Goal: Information Seeking & Learning: Learn about a topic

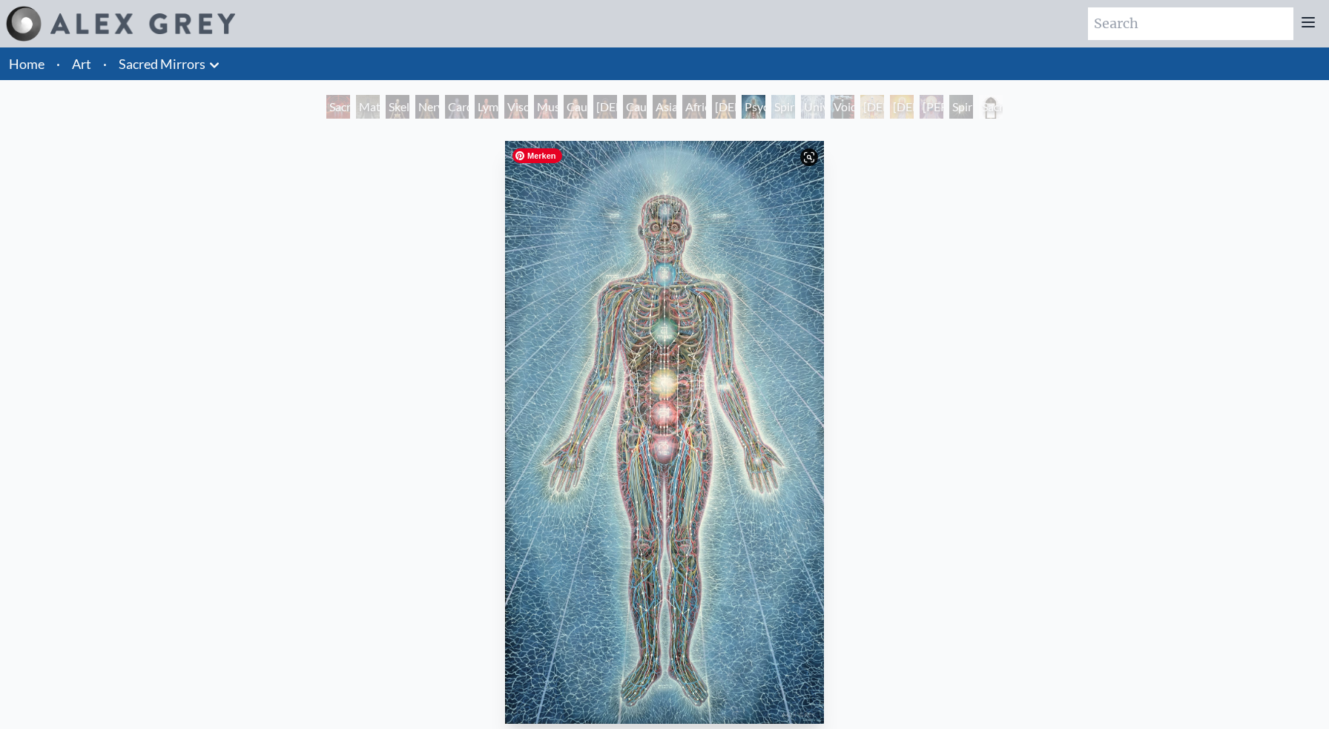
click at [639, 320] on img "15 / 23" at bounding box center [665, 432] width 320 height 583
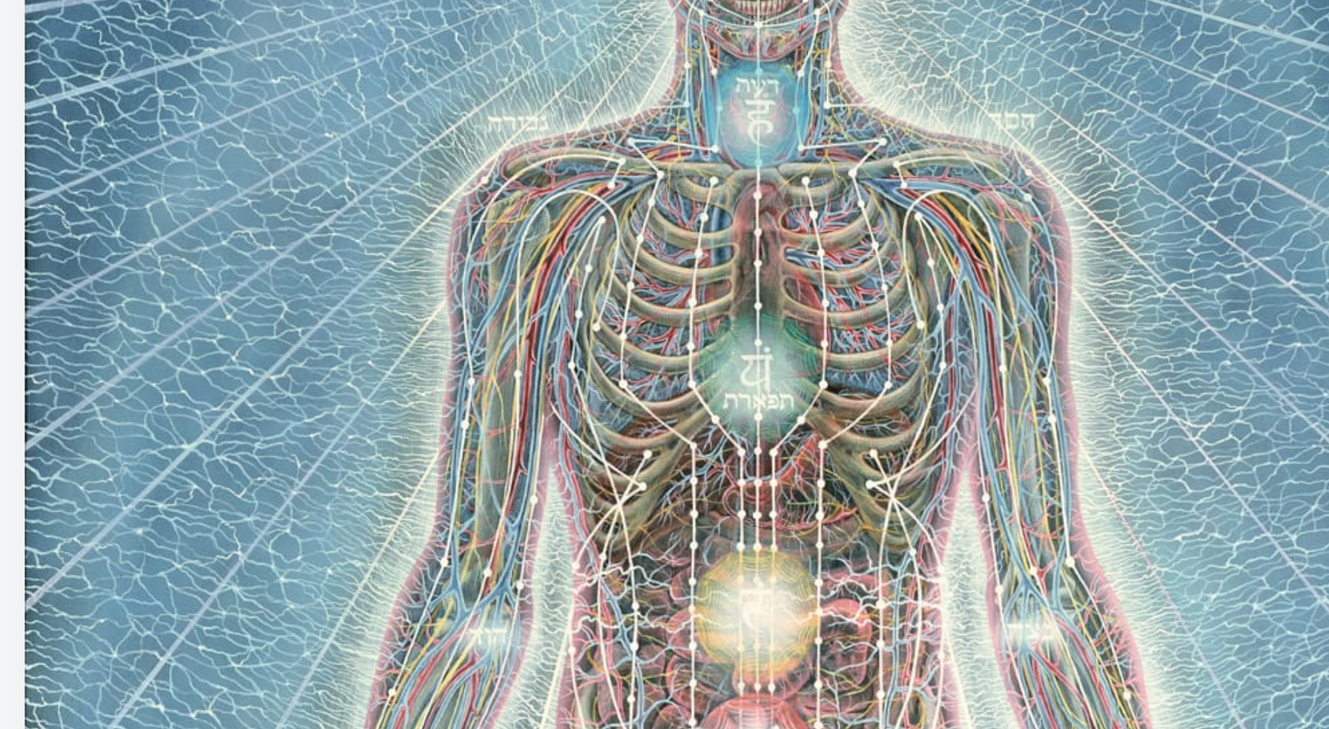
click at [604, 308] on img "15 / 23" at bounding box center [665, 432] width 320 height 583
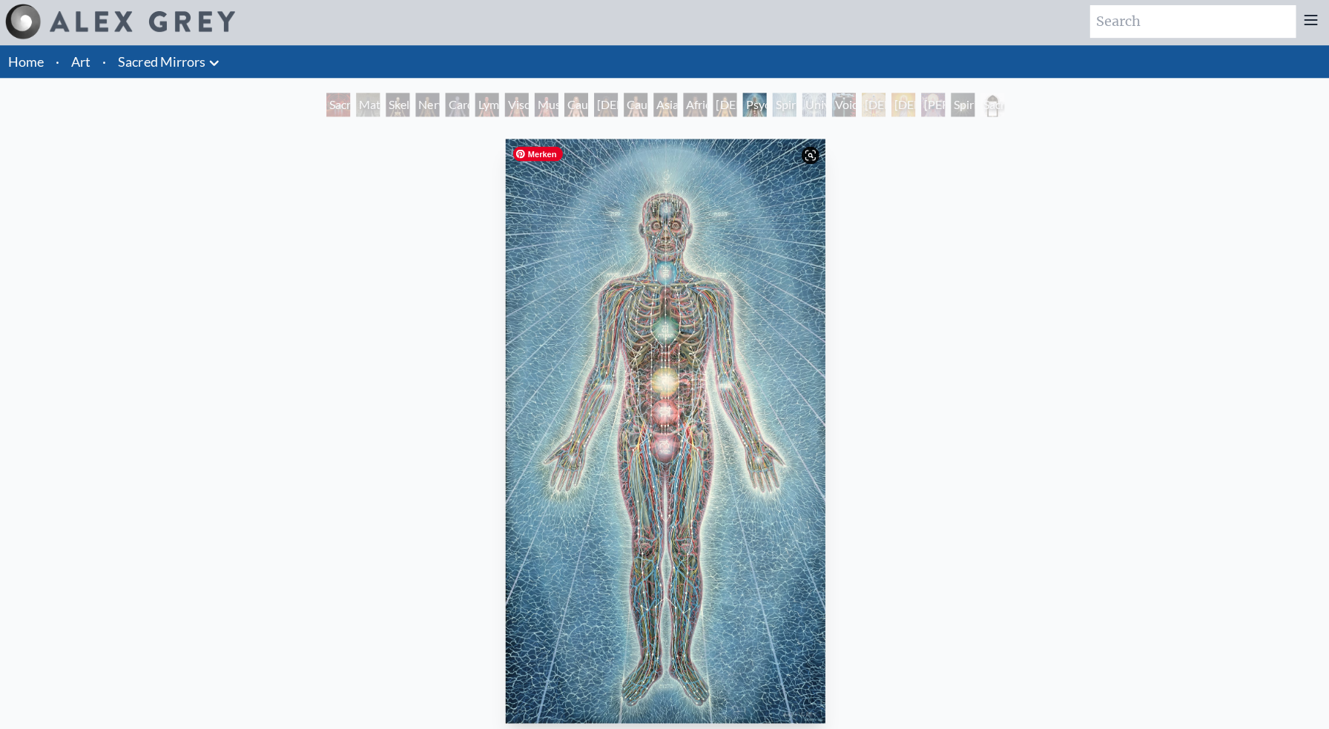
scroll to position [79, 0]
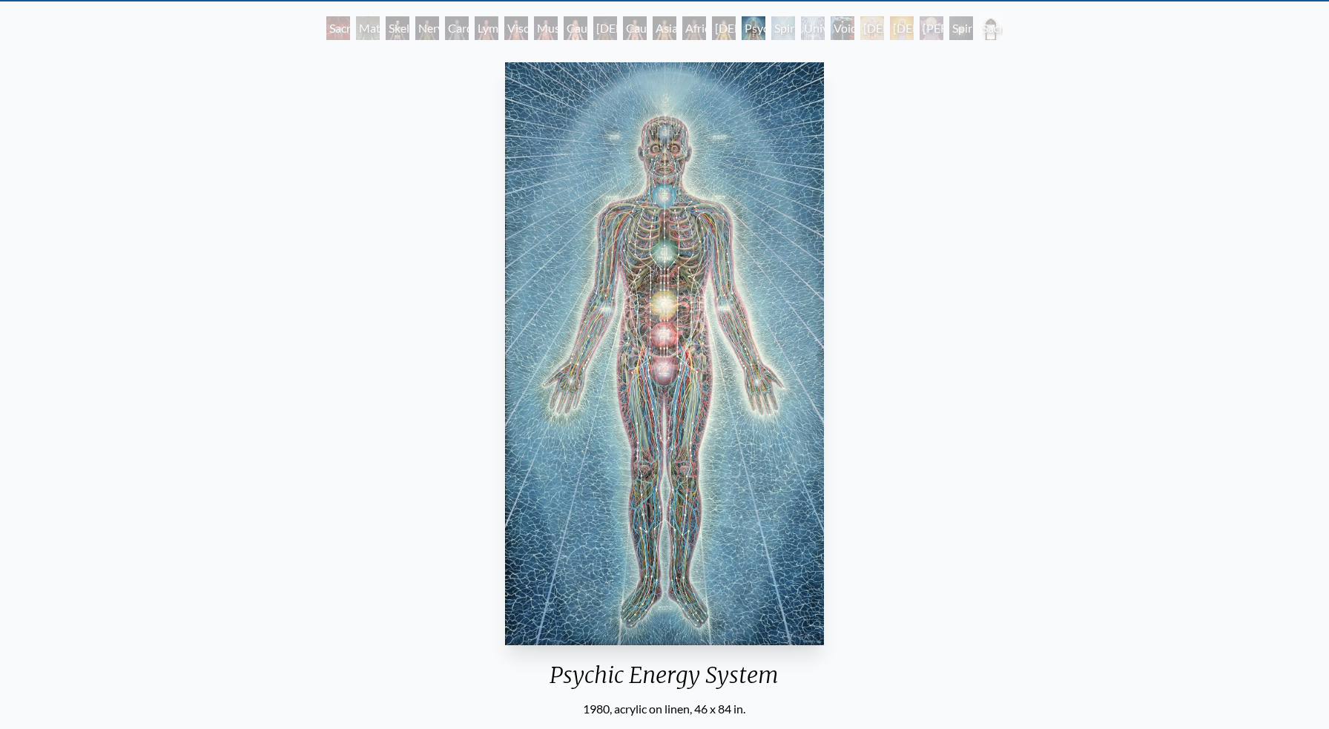
click at [427, 27] on div "Nervous System" at bounding box center [427, 28] width 24 height 24
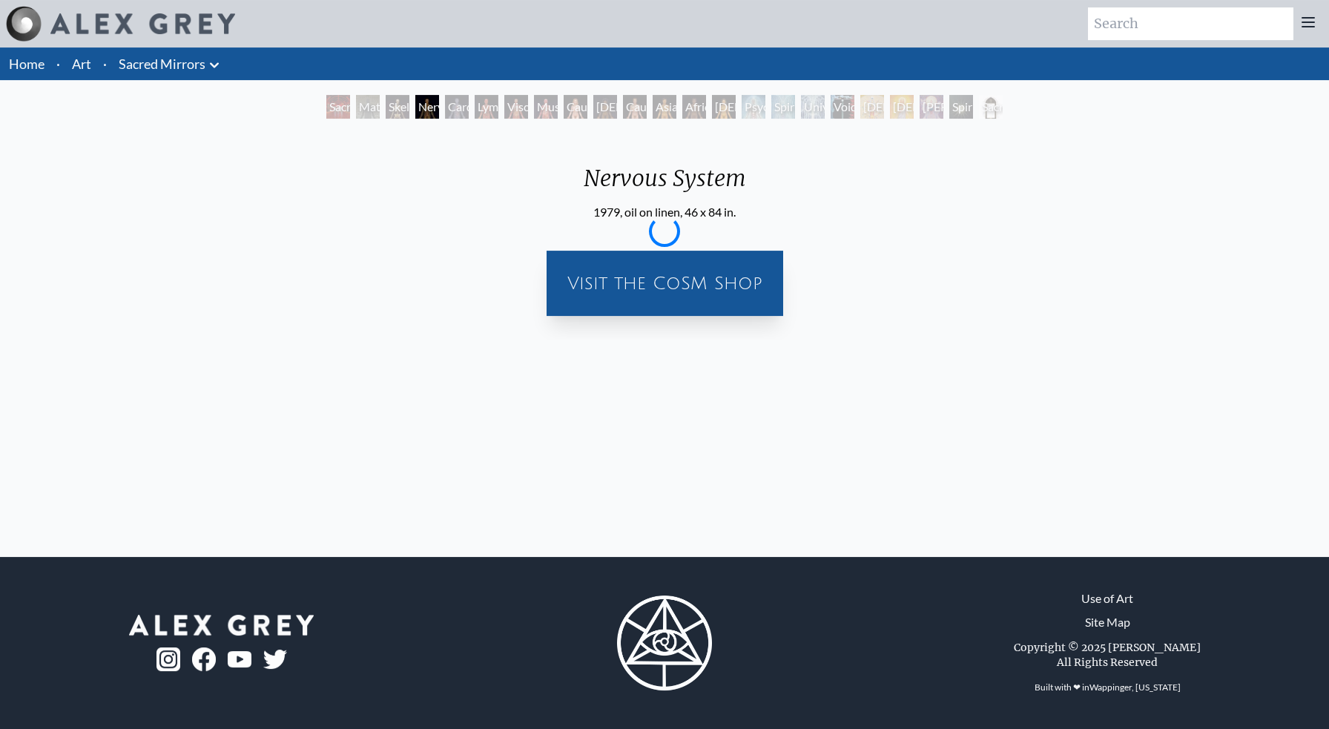
scroll to position [0, 0]
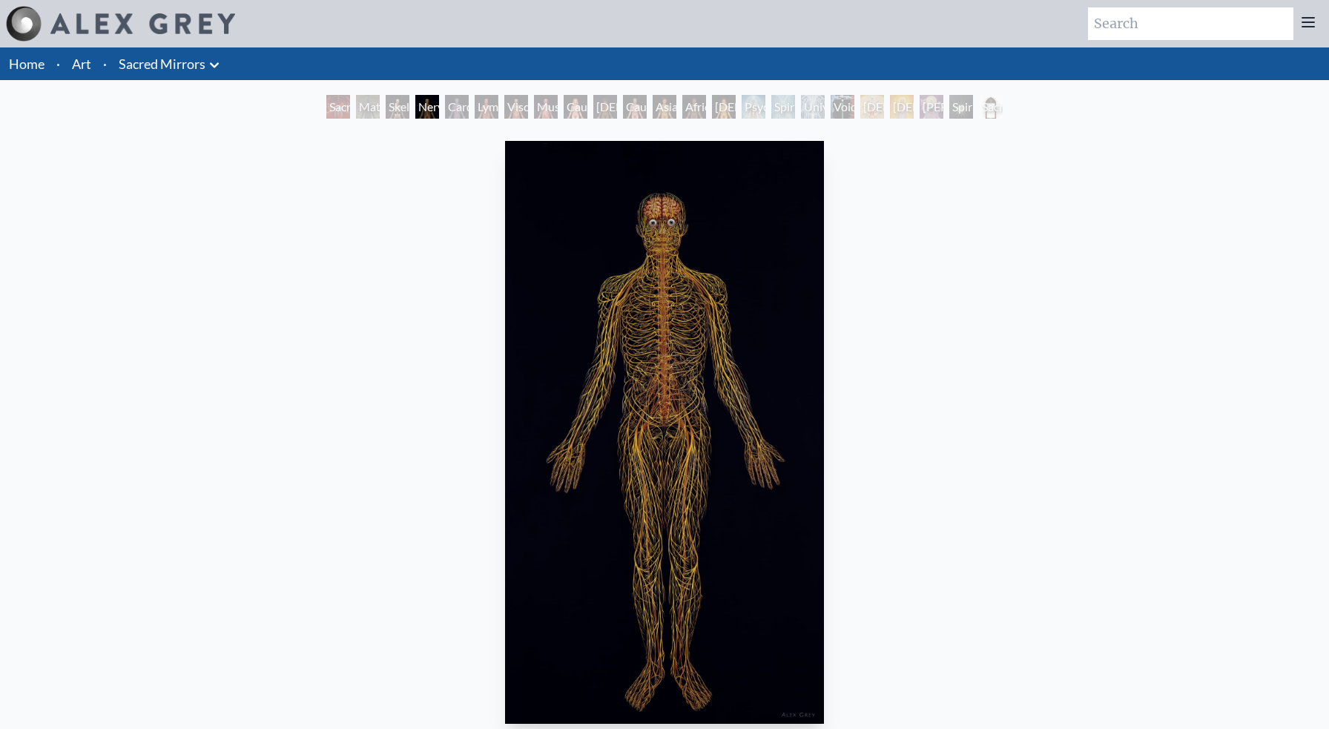
click at [459, 111] on div "Cardiovascular System" at bounding box center [457, 107] width 24 height 24
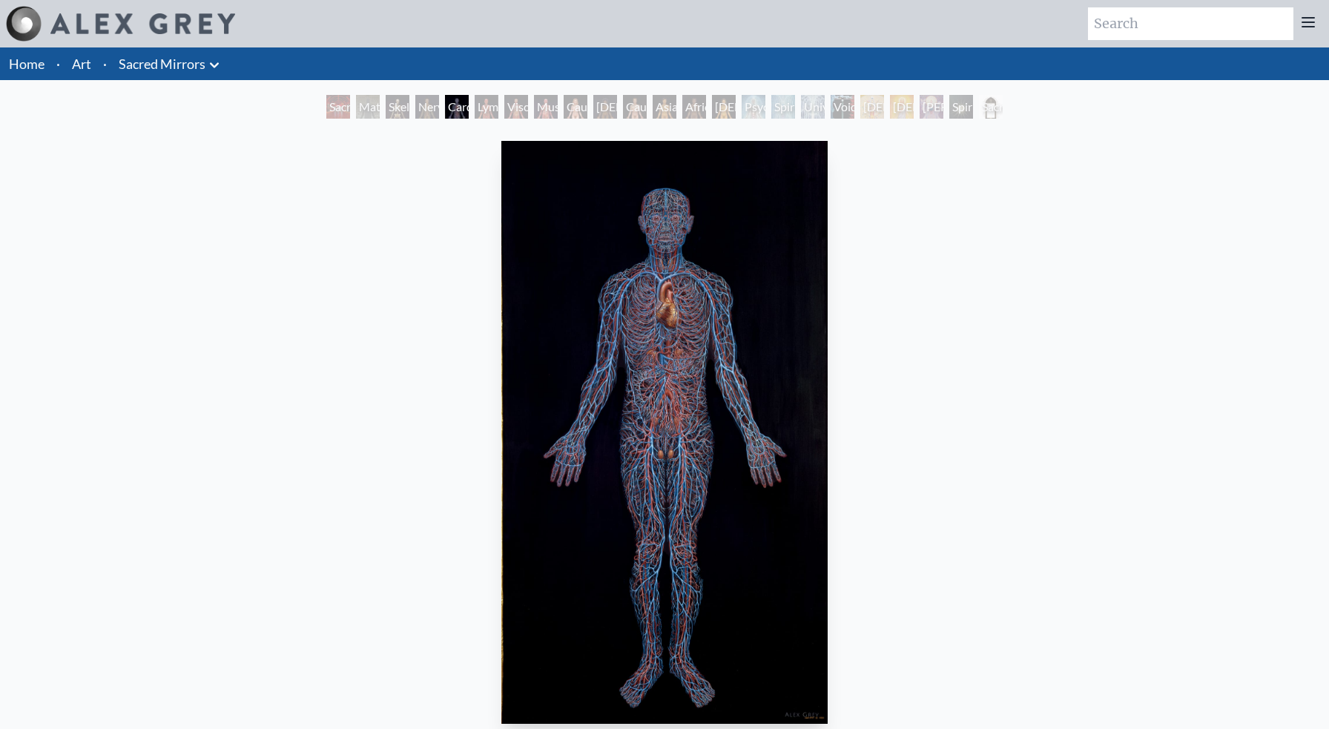
click at [745, 107] on div "Psychic Energy System" at bounding box center [754, 107] width 24 height 24
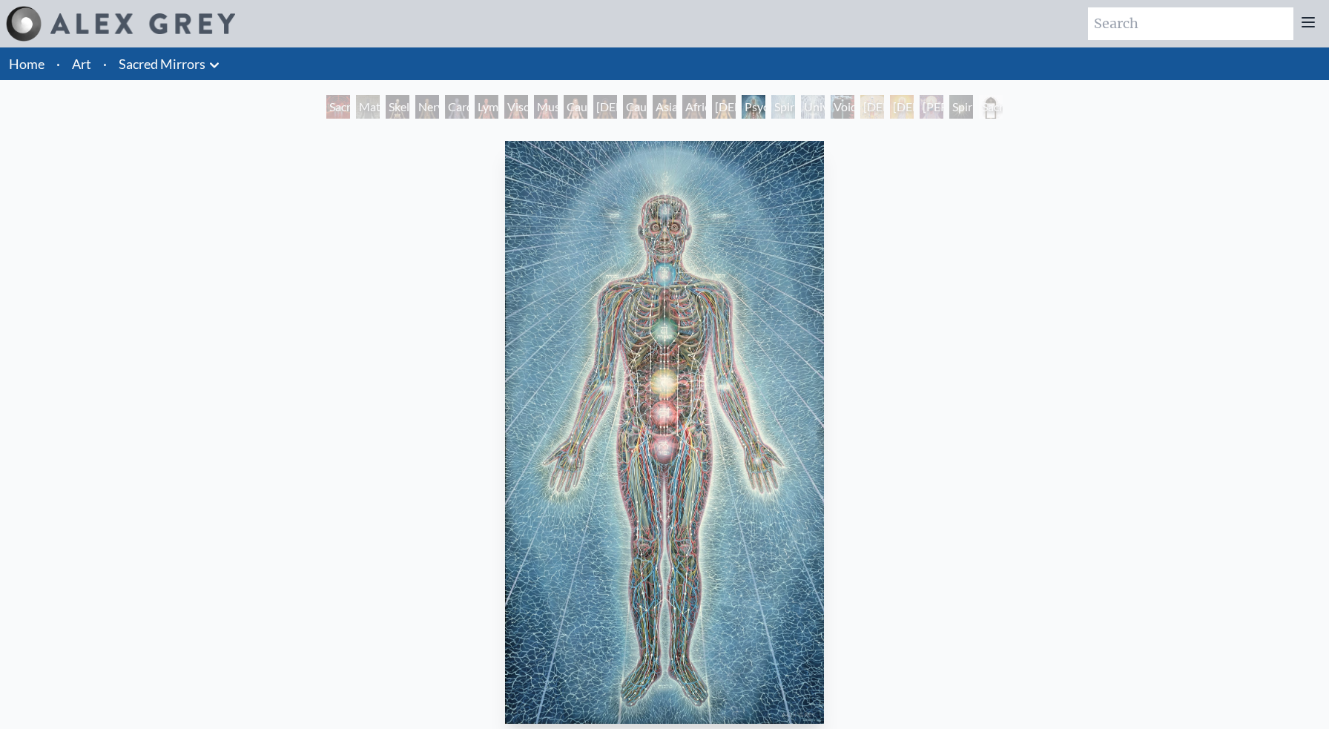
click at [795, 111] on div "Spiritual Energy System" at bounding box center [783, 107] width 24 height 24
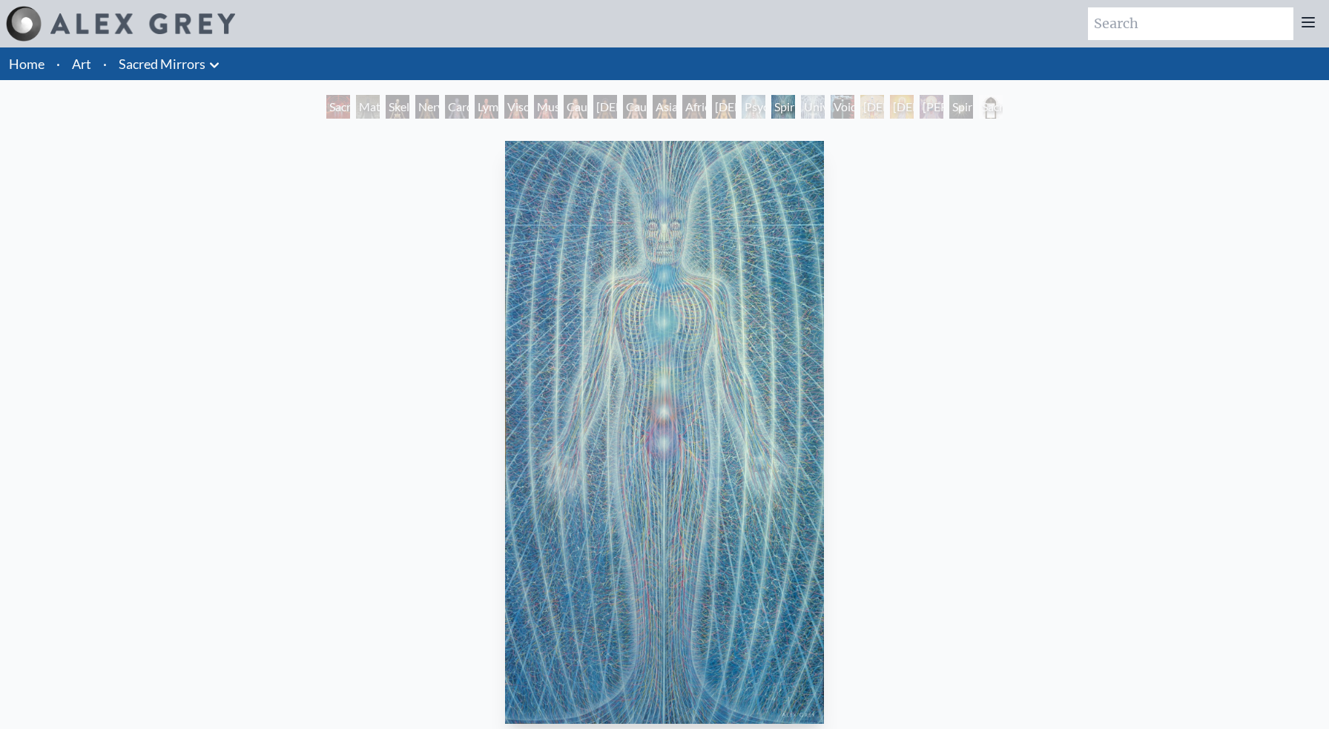
click at [801, 109] on div "Universal Mind Lattice" at bounding box center [813, 107] width 24 height 24
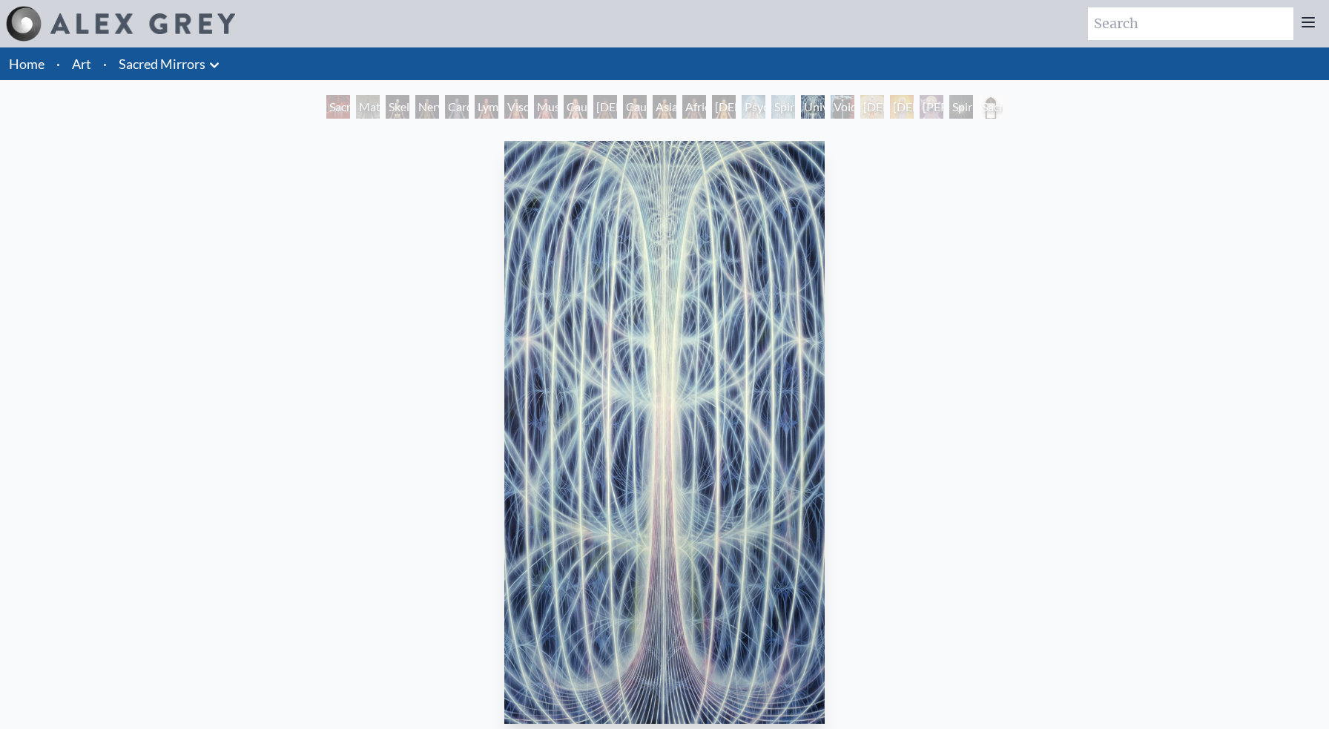
click at [822, 105] on div "Universal Mind Lattice" at bounding box center [813, 107] width 24 height 24
click at [850, 99] on div "Void Clear Light" at bounding box center [843, 107] width 24 height 24
